Goal: Information Seeking & Learning: Find specific fact

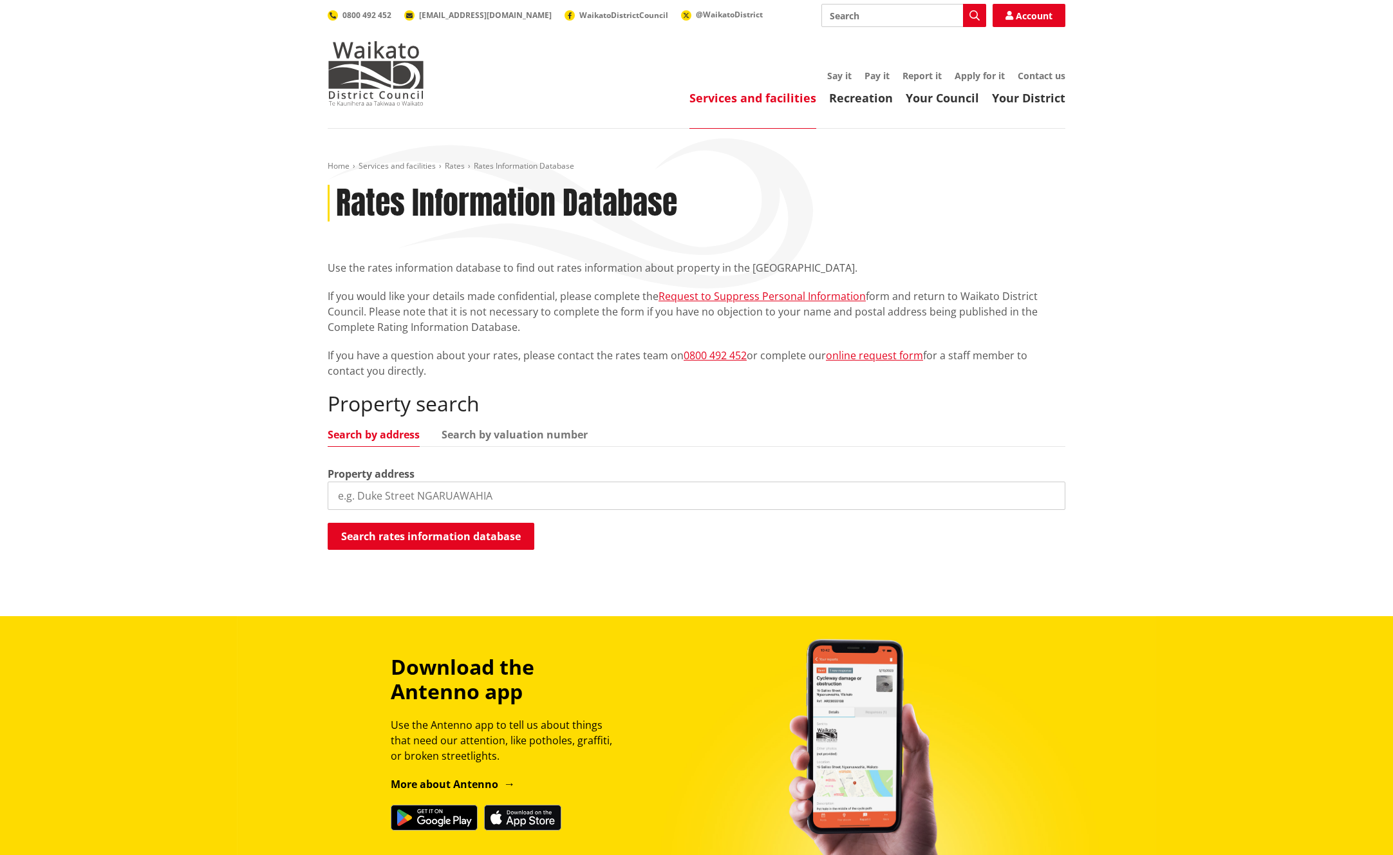
click at [507, 496] on input "search" at bounding box center [697, 495] width 738 height 28
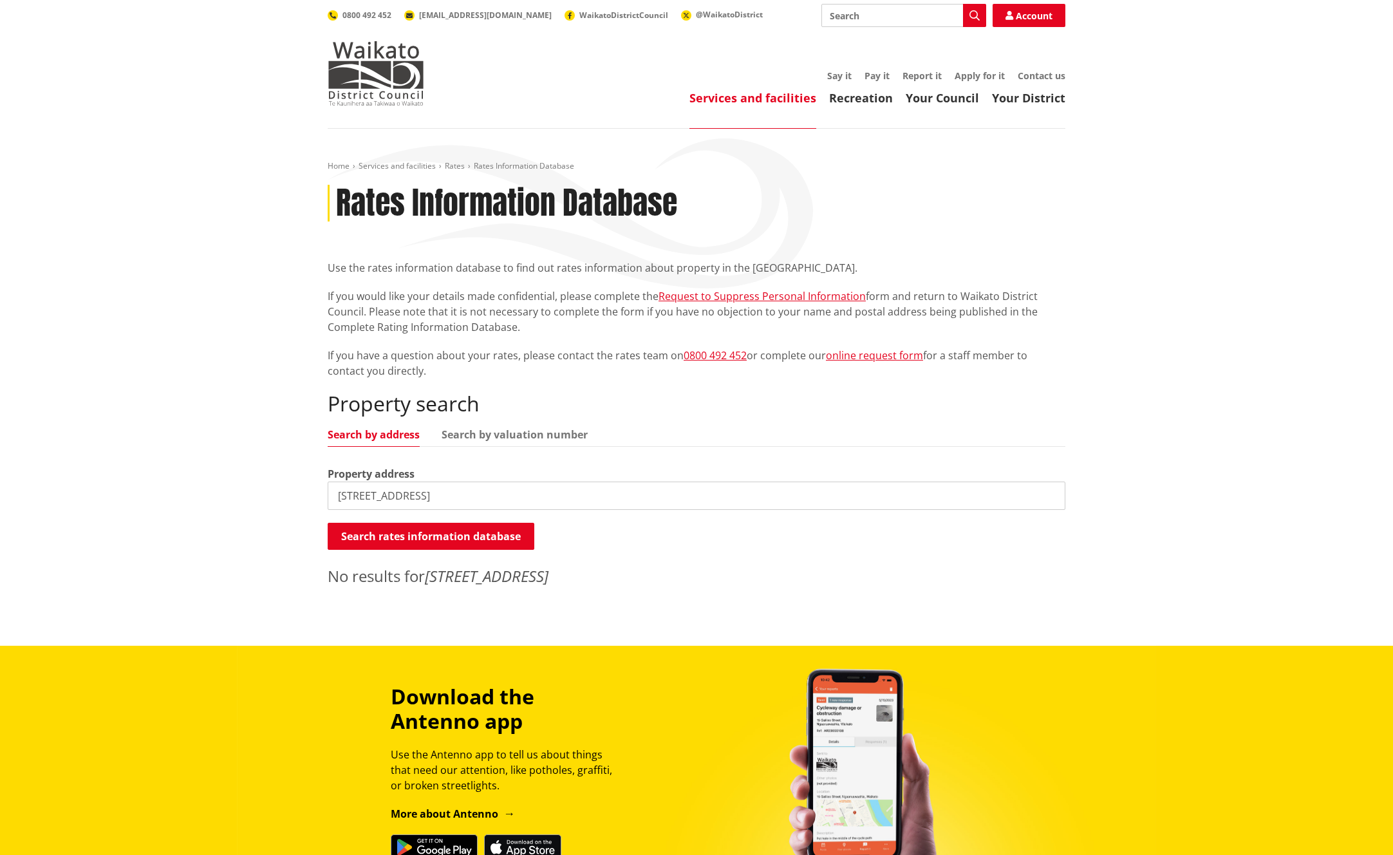
click at [390, 499] on input "61 kimihana road, huntly" at bounding box center [697, 495] width 738 height 28
click at [395, 497] on input "61 kimihana road, huntly" at bounding box center [697, 495] width 738 height 28
click at [422, 541] on button "Search rates information database" at bounding box center [431, 536] width 207 height 27
drag, startPoint x: 431, startPoint y: 498, endPoint x: 396, endPoint y: 500, distance: 34.2
click at [396, 500] on input "61 kimihia road, huntly" at bounding box center [697, 495] width 738 height 28
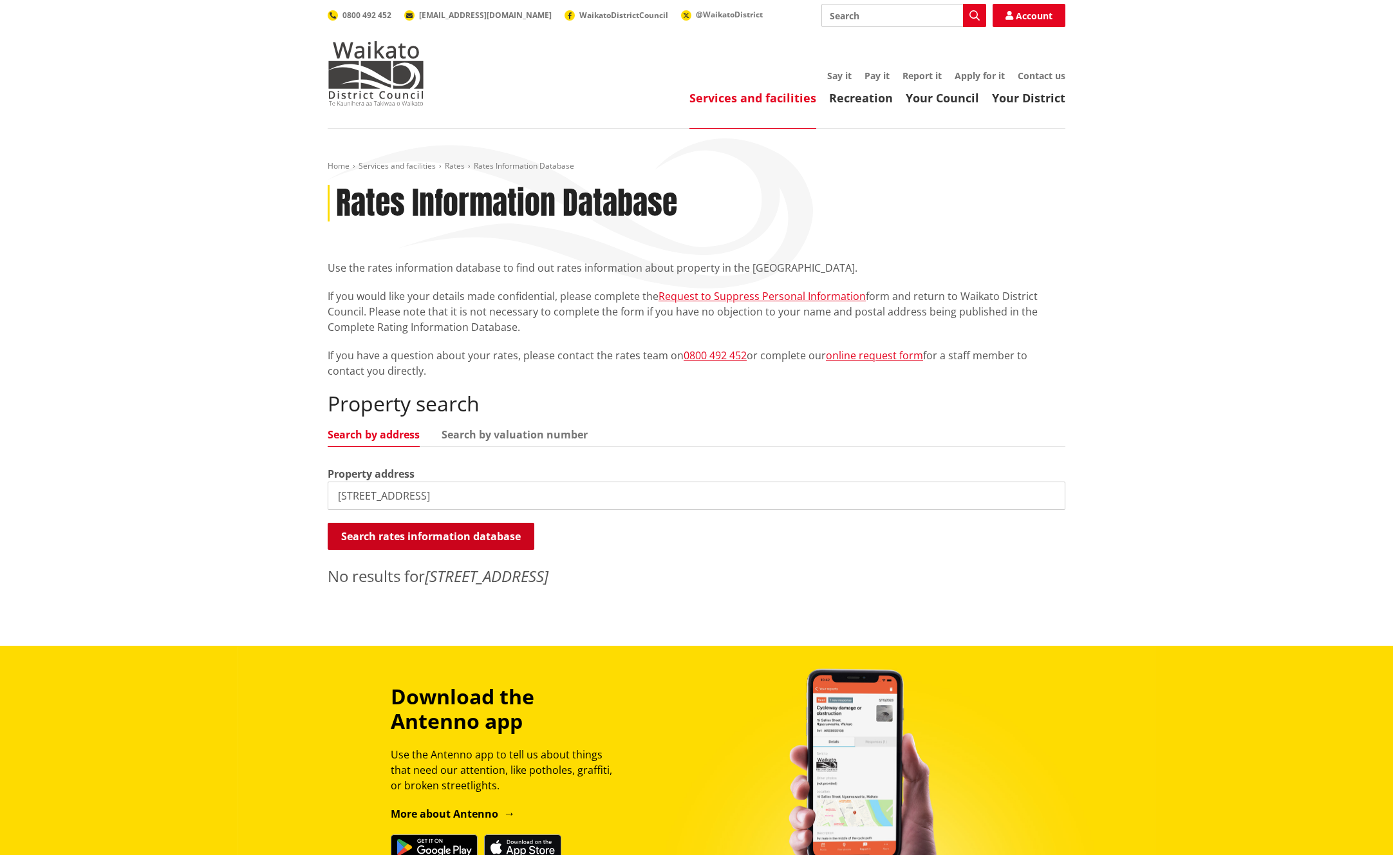
click at [429, 539] on button "Search rates information database" at bounding box center [431, 536] width 207 height 27
drag, startPoint x: 353, startPoint y: 497, endPoint x: 324, endPoint y: 498, distance: 29.0
click at [324, 498] on div "Home Services and facilities Rates Rates Information Database Rates Information…" at bounding box center [696, 377] width 757 height 433
click at [373, 532] on button "Search rates information database" at bounding box center [431, 536] width 207 height 27
drag, startPoint x: 402, startPoint y: 496, endPoint x: 373, endPoint y: 498, distance: 29.0
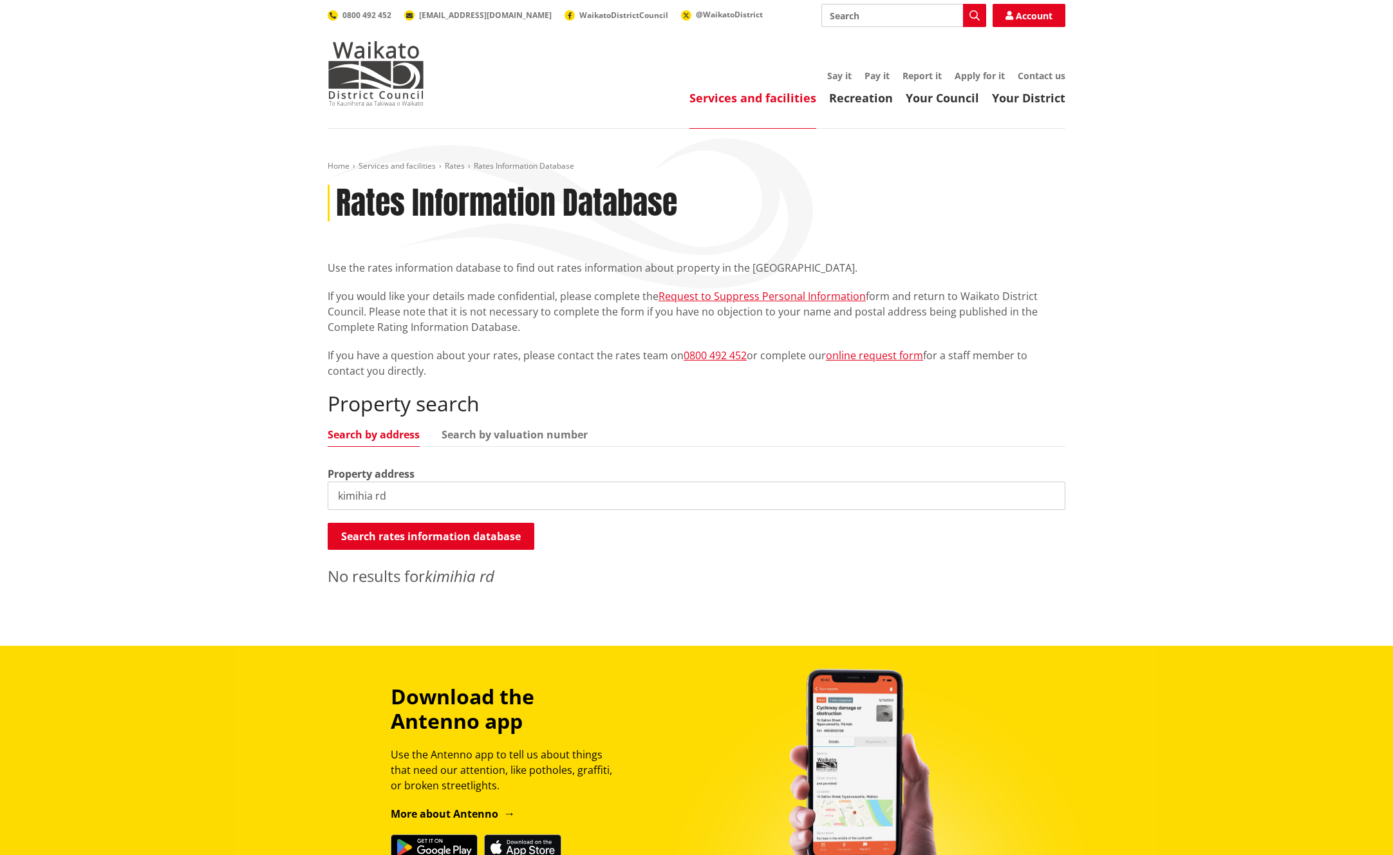
click at [373, 498] on input "kimihia rd" at bounding box center [697, 495] width 738 height 28
drag, startPoint x: 374, startPoint y: 498, endPoint x: 326, endPoint y: 499, distance: 47.7
click at [326, 499] on div "Home Services and facilities Rates Rates Information Database Rates Information…" at bounding box center [696, 377] width 757 height 433
type input "61 K"
click at [377, 434] on link "Search by address" at bounding box center [374, 434] width 92 height 10
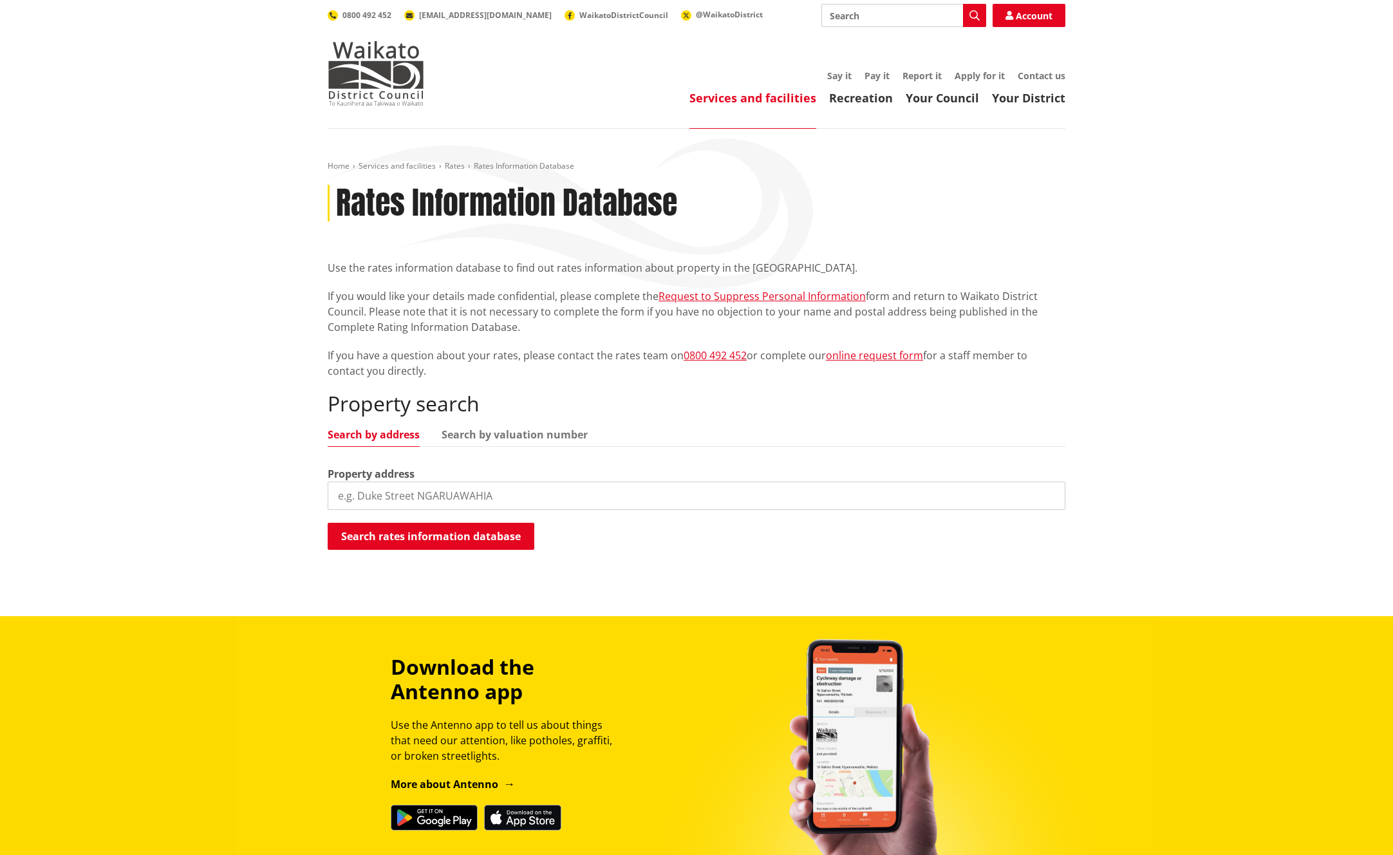
click at [415, 495] on input "search" at bounding box center [697, 495] width 738 height 28
type input "Kimihia"
click at [434, 534] on button "Search rates information database" at bounding box center [431, 536] width 207 height 27
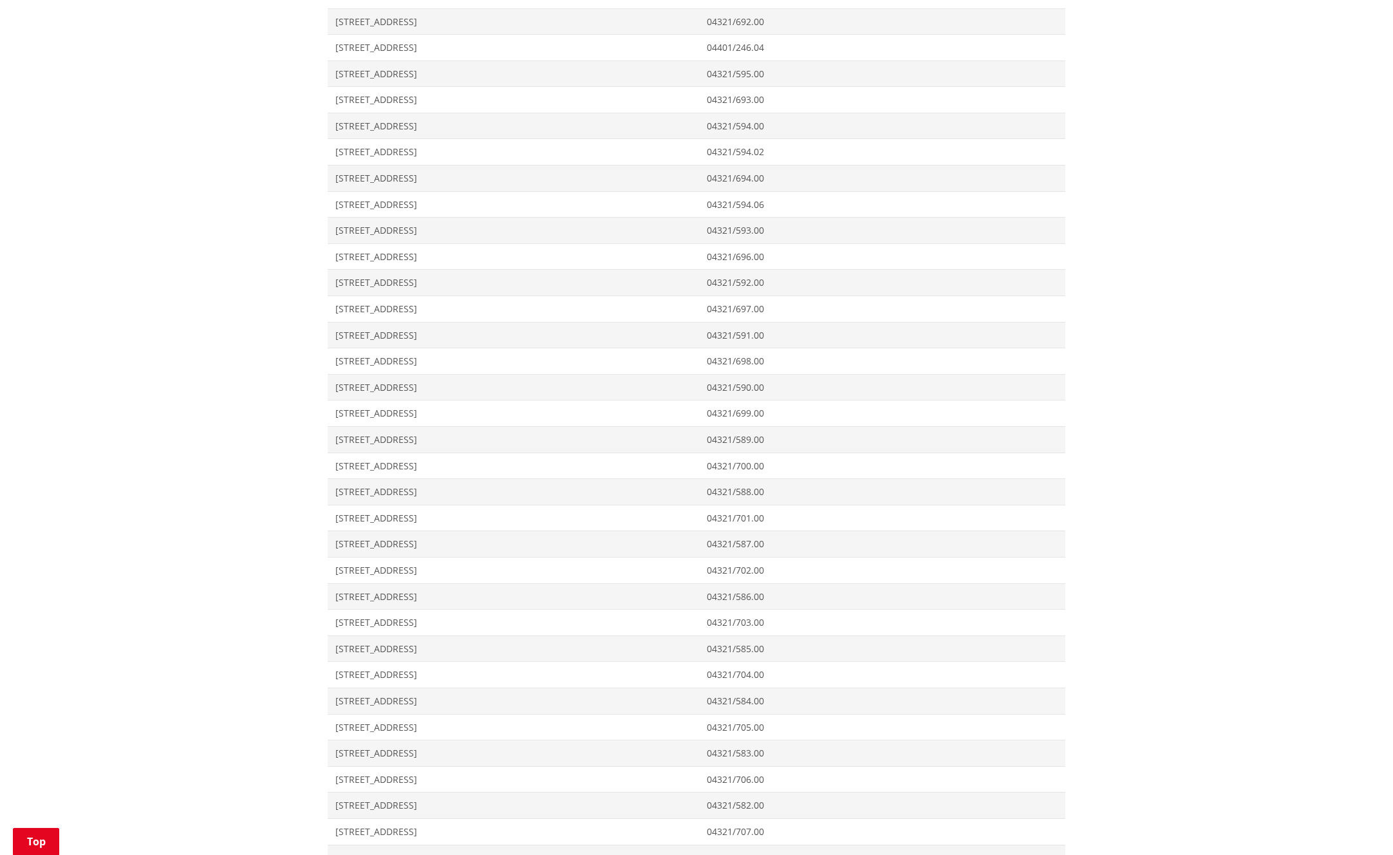
scroll to position [3438, 0]
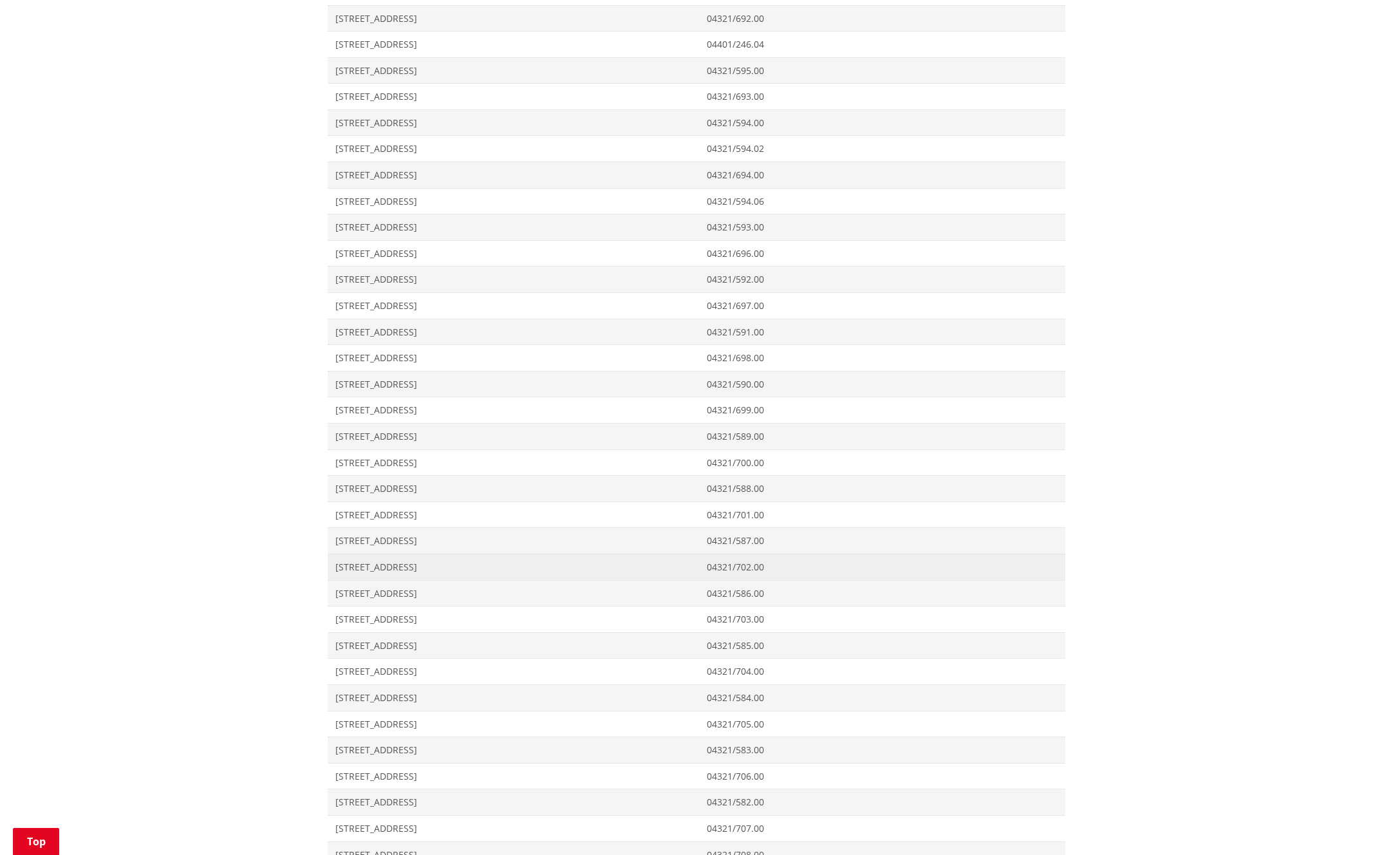
click at [372, 569] on span "[STREET_ADDRESS]" at bounding box center [513, 567] width 356 height 13
